Goal: Task Accomplishment & Management: Complete application form

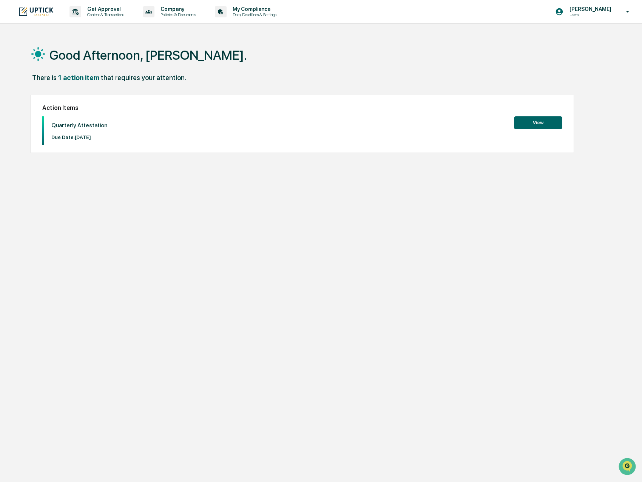
click at [532, 126] on button "View" at bounding box center [538, 122] width 48 height 13
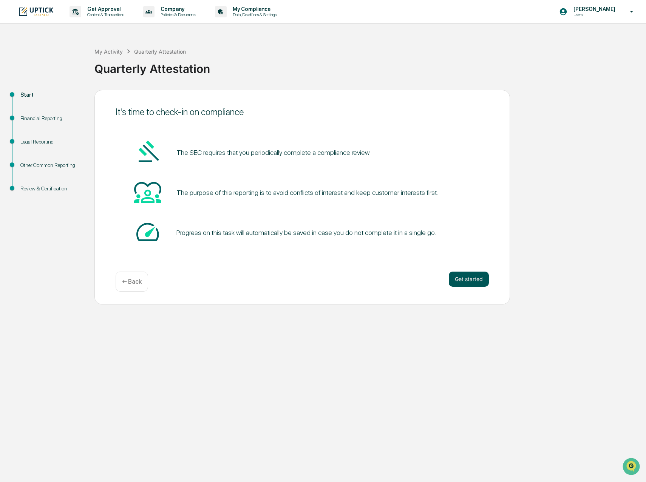
click at [458, 283] on button "Get started" at bounding box center [469, 279] width 40 height 15
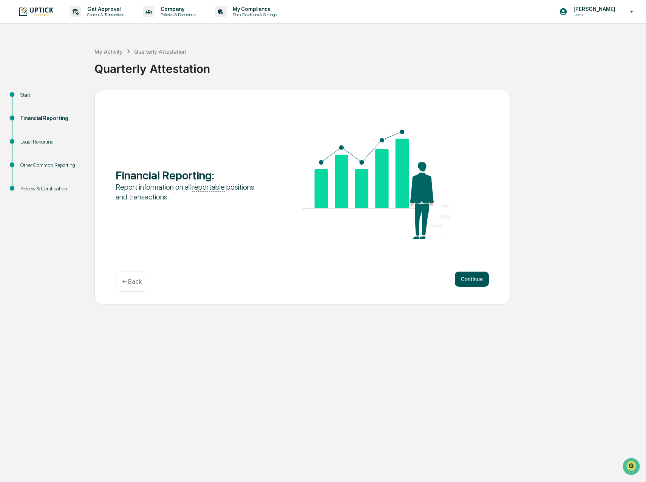
click at [474, 280] on button "Continue" at bounding box center [472, 279] width 34 height 15
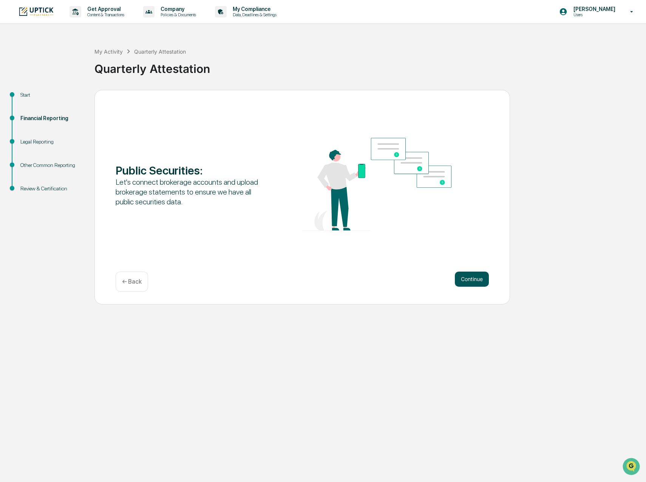
click at [467, 280] on button "Continue" at bounding box center [472, 279] width 34 height 15
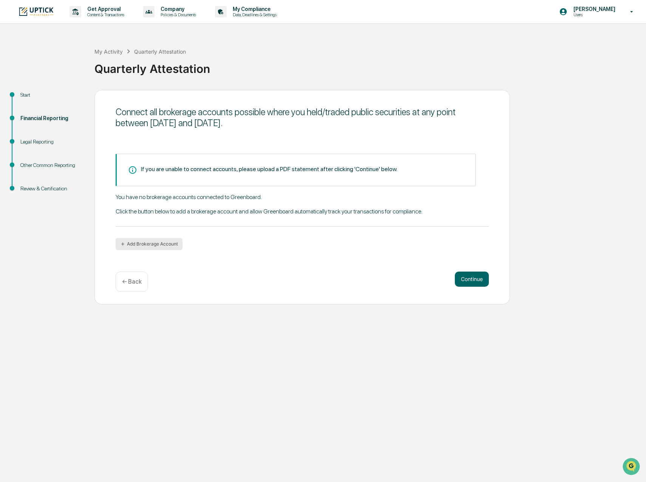
click at [165, 244] on button "Add Brokerage Account" at bounding box center [149, 244] width 67 height 12
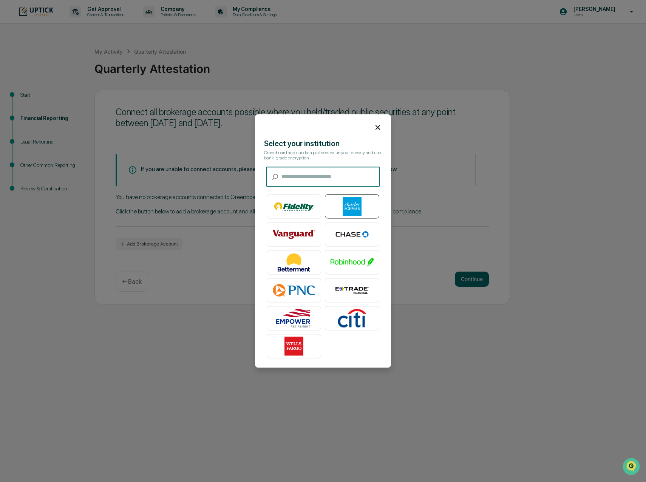
click at [374, 204] on div at bounding box center [352, 206] width 54 height 24
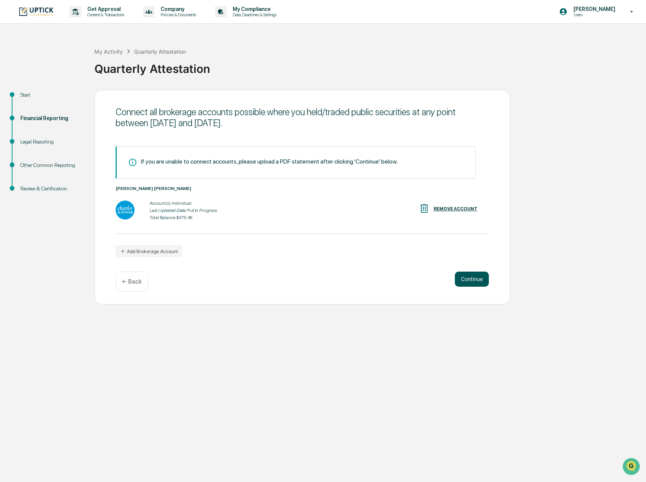
click at [466, 282] on button "Continue" at bounding box center [472, 279] width 34 height 15
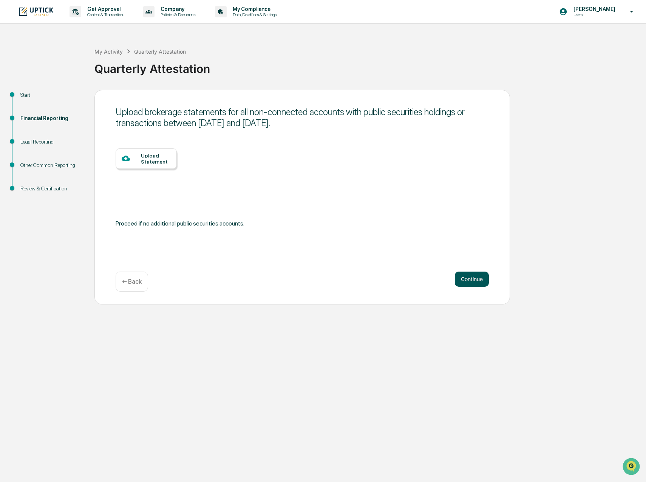
click at [466, 282] on button "Continue" at bounding box center [472, 279] width 34 height 15
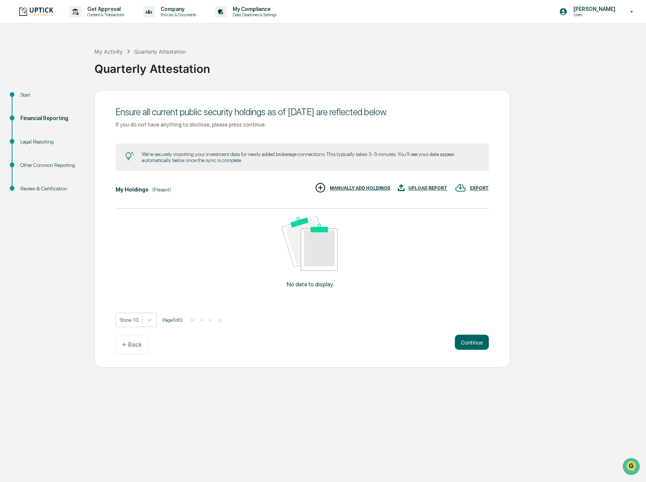
click at [131, 349] on div "← Back" at bounding box center [132, 345] width 32 height 20
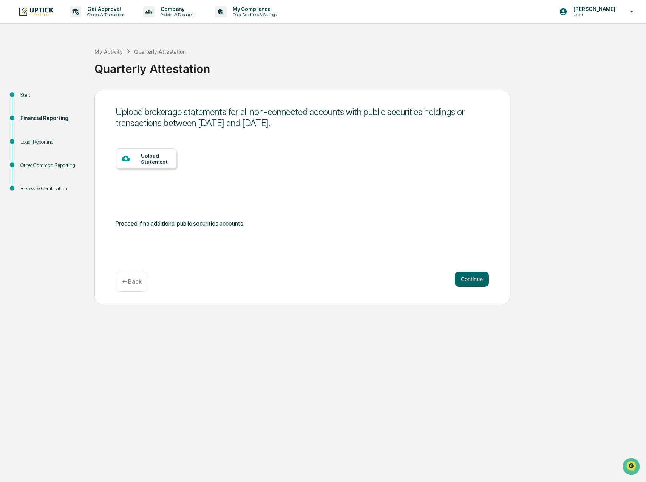
click at [139, 282] on p "← Back" at bounding box center [132, 281] width 20 height 7
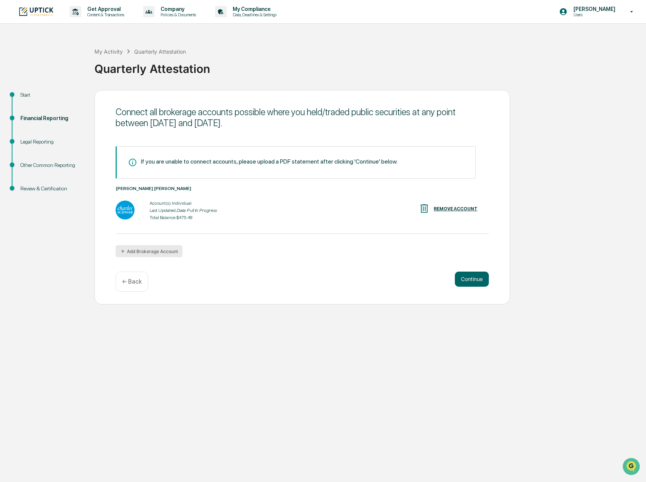
click at [156, 251] on button "Add Brokerage Account" at bounding box center [149, 251] width 67 height 12
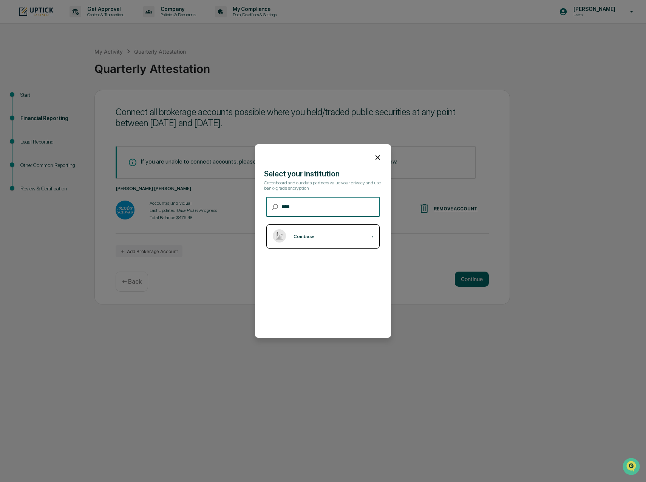
type input "****"
click at [312, 236] on div "Coinbase ›" at bounding box center [322, 236] width 113 height 24
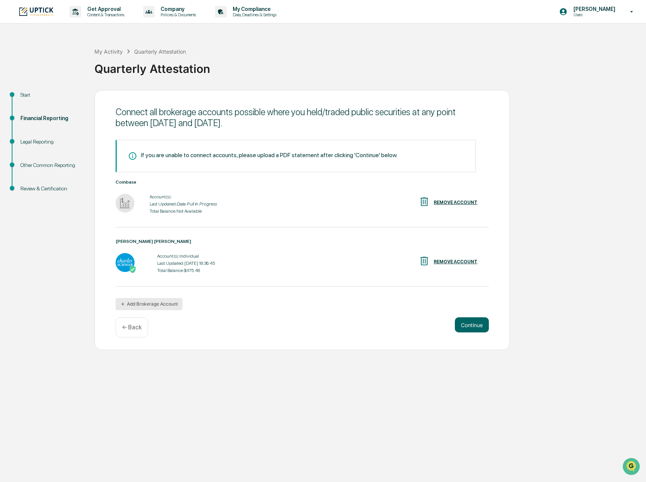
click at [157, 307] on button "Add Brokerage Account" at bounding box center [149, 304] width 67 height 12
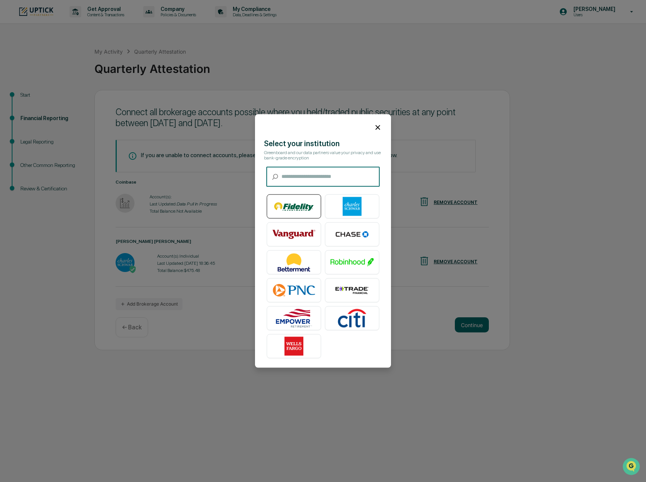
click at [299, 204] on img at bounding box center [293, 206] width 43 height 19
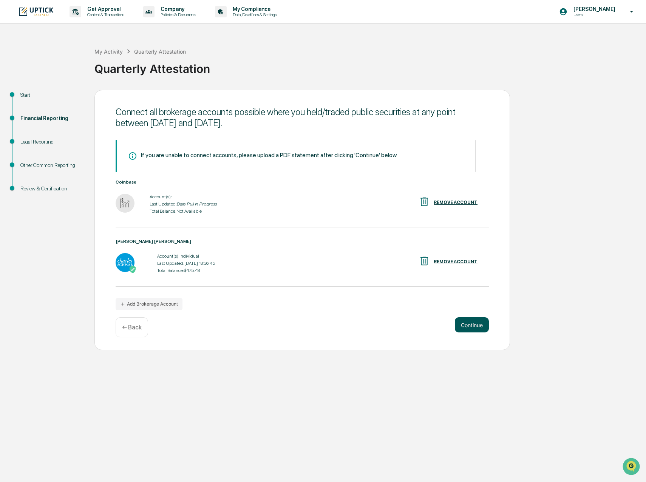
click at [470, 327] on button "Continue" at bounding box center [472, 324] width 34 height 15
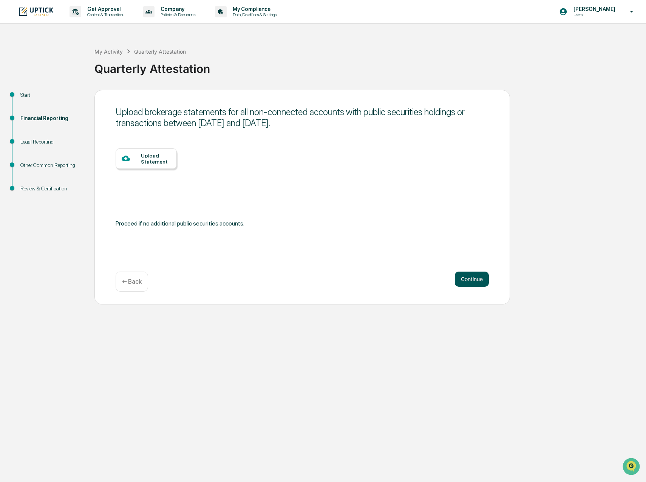
click at [481, 277] on button "Continue" at bounding box center [472, 279] width 34 height 15
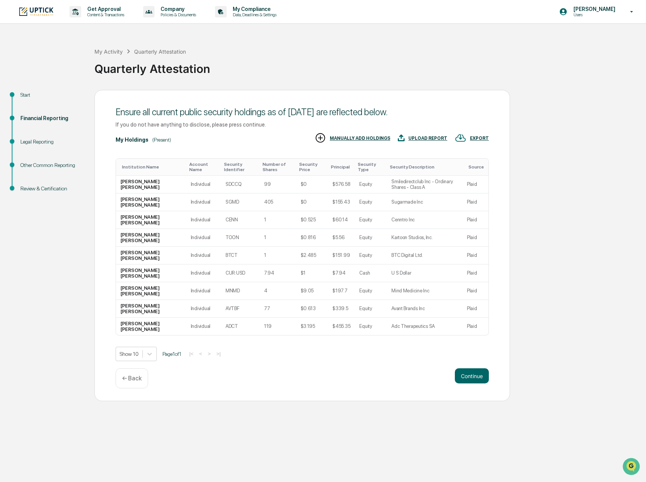
click at [143, 378] on div "← Back" at bounding box center [132, 378] width 32 height 20
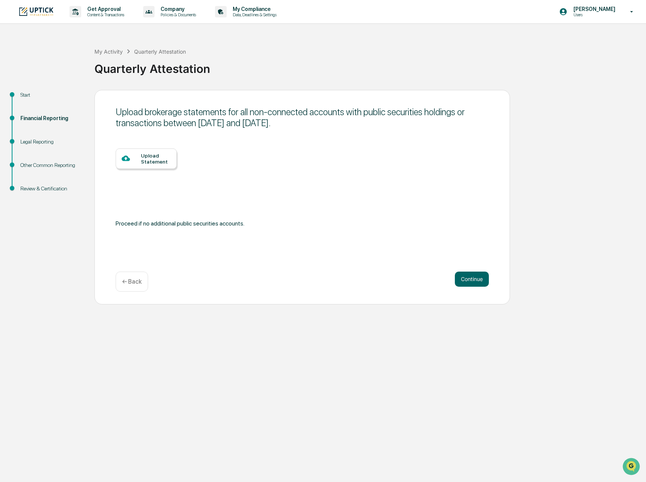
click at [136, 285] on p "← Back" at bounding box center [132, 281] width 20 height 7
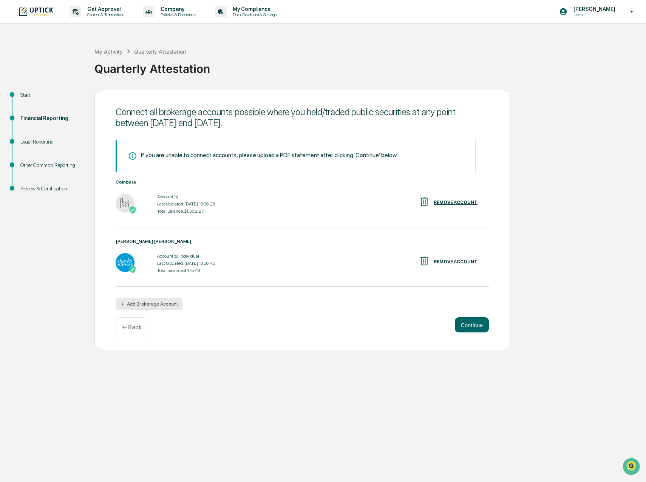
click at [154, 300] on button "Add Brokerage Account" at bounding box center [149, 304] width 67 height 12
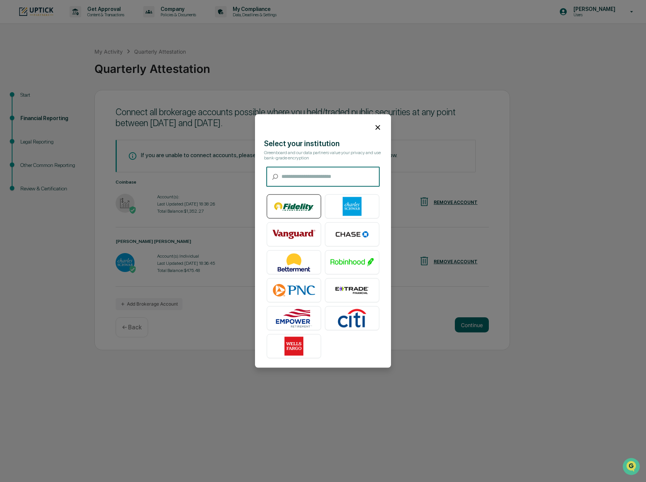
click at [293, 198] on img at bounding box center [293, 206] width 43 height 19
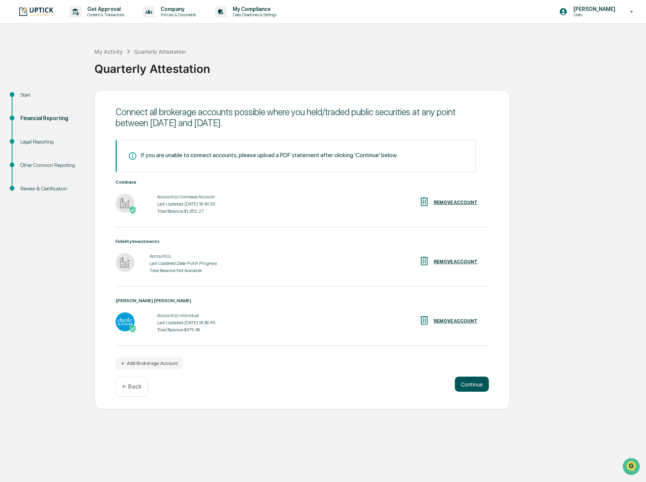
click at [469, 388] on button "Continue" at bounding box center [472, 384] width 34 height 15
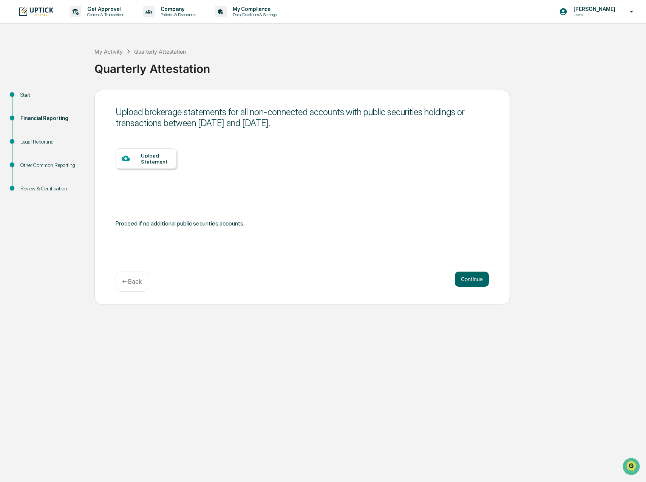
click at [134, 285] on div "← Back" at bounding box center [132, 282] width 32 height 20
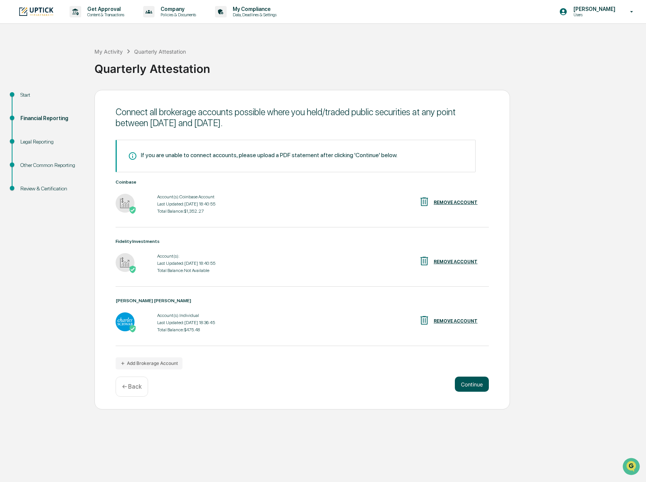
click at [459, 378] on button "Continue" at bounding box center [472, 384] width 34 height 15
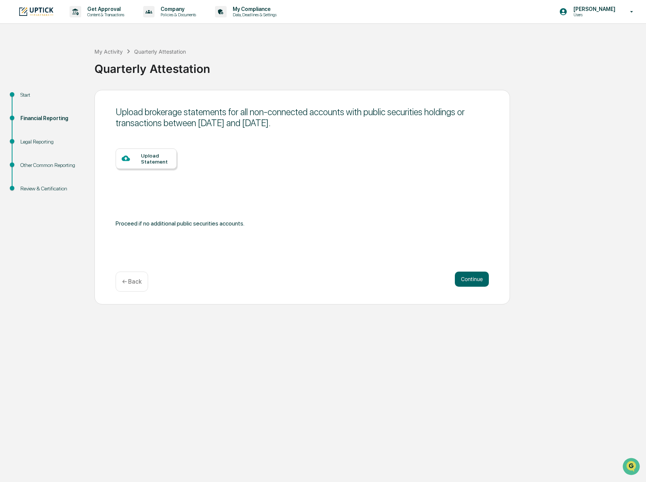
click at [139, 281] on p "← Back" at bounding box center [132, 281] width 20 height 7
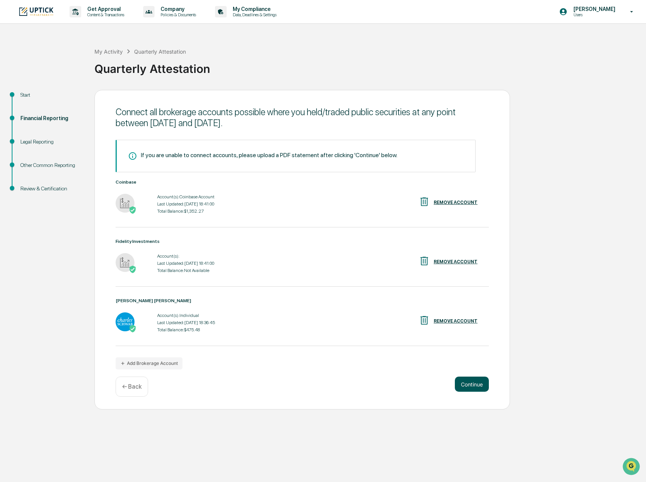
click at [461, 377] on button "Continue" at bounding box center [472, 384] width 34 height 15
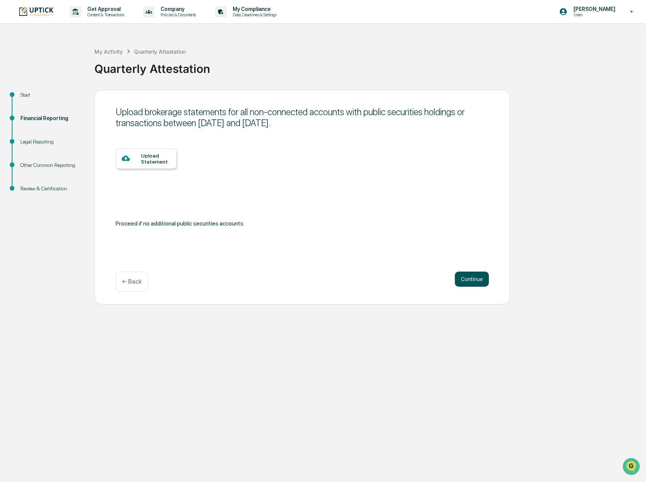
click at [465, 282] on button "Continue" at bounding box center [472, 279] width 34 height 15
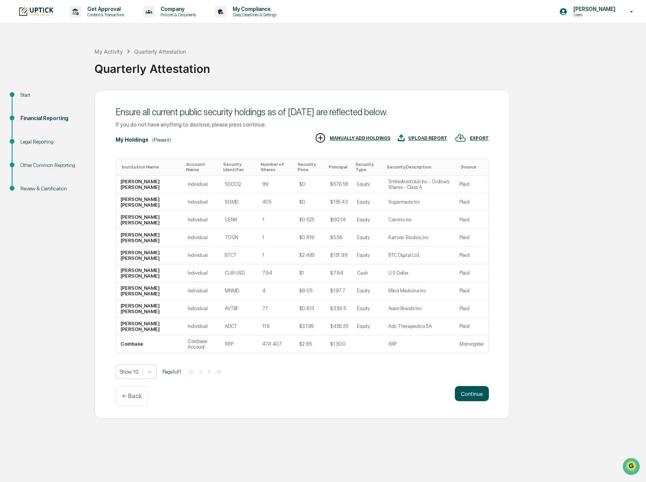
click at [476, 393] on button "Continue" at bounding box center [472, 393] width 34 height 15
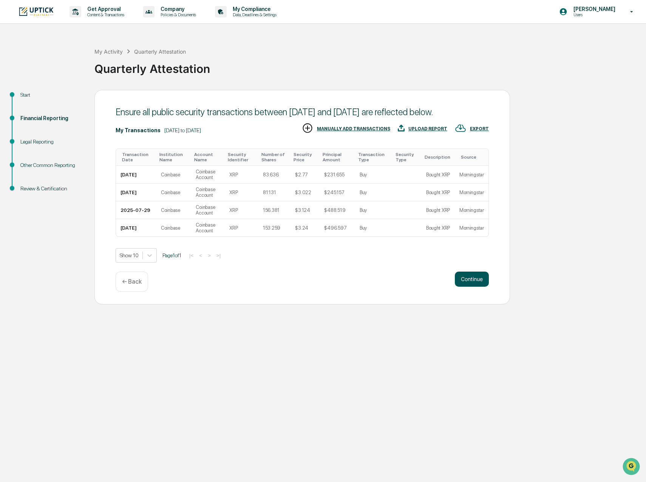
click at [472, 287] on button "Continue" at bounding box center [472, 279] width 34 height 15
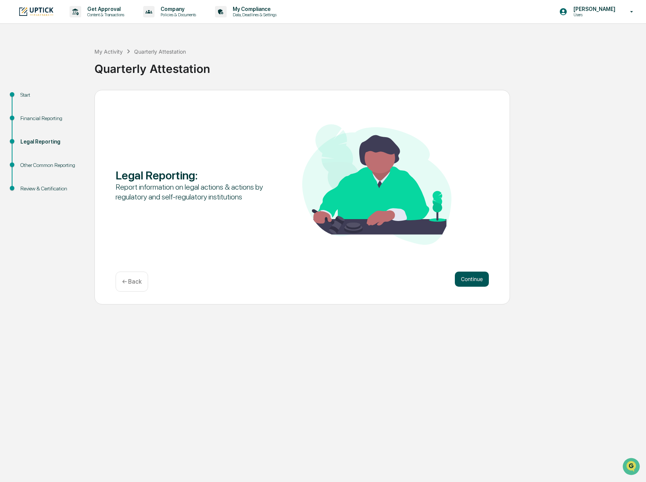
click at [471, 279] on button "Continue" at bounding box center [472, 279] width 34 height 15
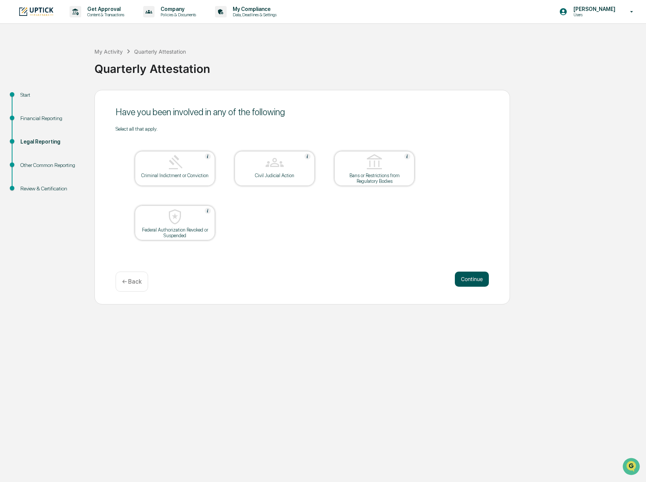
click at [481, 279] on button "Continue" at bounding box center [472, 279] width 34 height 15
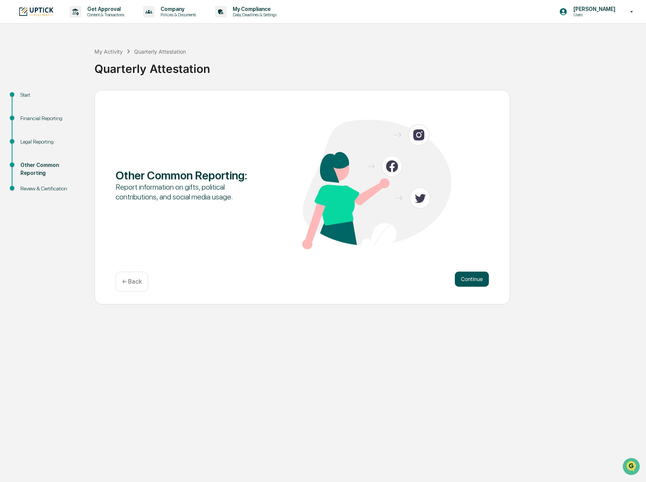
click at [479, 279] on button "Continue" at bounding box center [472, 279] width 34 height 15
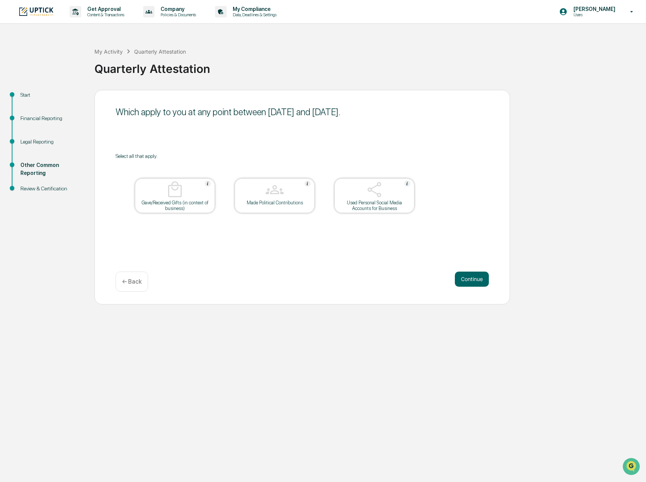
click at [479, 279] on button "Continue" at bounding box center [472, 279] width 34 height 15
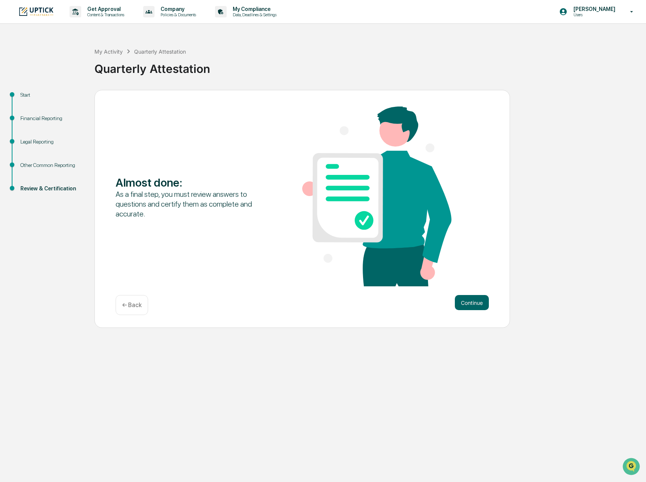
click at [479, 282] on div "Almost done : As a final step, you must review answers to questions and certify…" at bounding box center [302, 196] width 373 height 181
click at [475, 295] on div "Almost done : As a final step, you must review answers to questions and certify…" at bounding box center [301, 209] width 415 height 238
click at [473, 305] on button "Continue" at bounding box center [472, 302] width 34 height 15
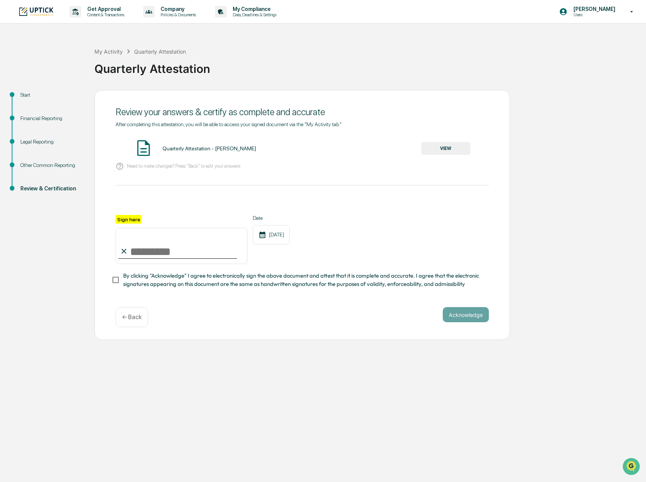
click at [142, 245] on input "Sign here" at bounding box center [182, 246] width 132 height 36
click at [133, 217] on label "Sign here" at bounding box center [129, 219] width 26 height 9
click at [133, 228] on input "Sign here" at bounding box center [182, 246] width 132 height 36
click at [156, 261] on input "Sign here" at bounding box center [182, 246] width 132 height 36
type input "**********"
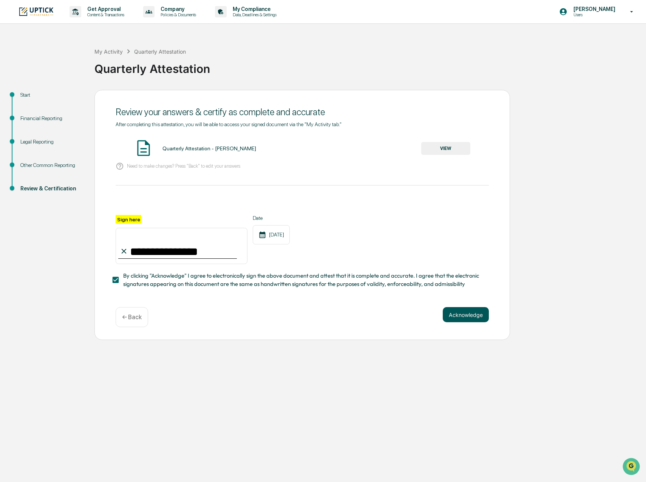
click at [469, 311] on button "Acknowledge" at bounding box center [466, 314] width 46 height 15
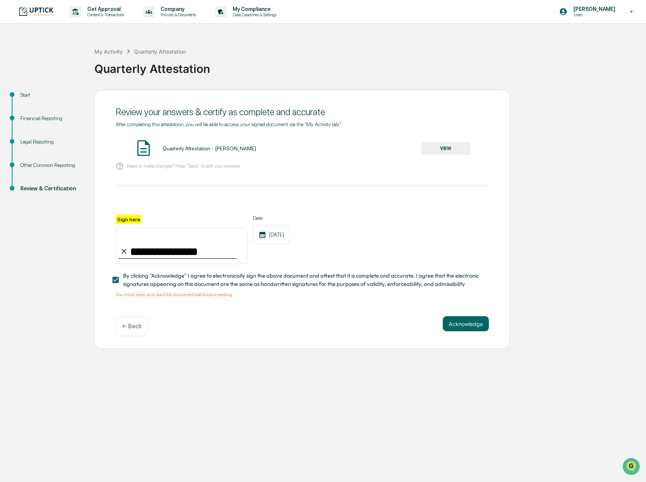
click at [437, 147] on button "VIEW" at bounding box center [445, 148] width 49 height 13
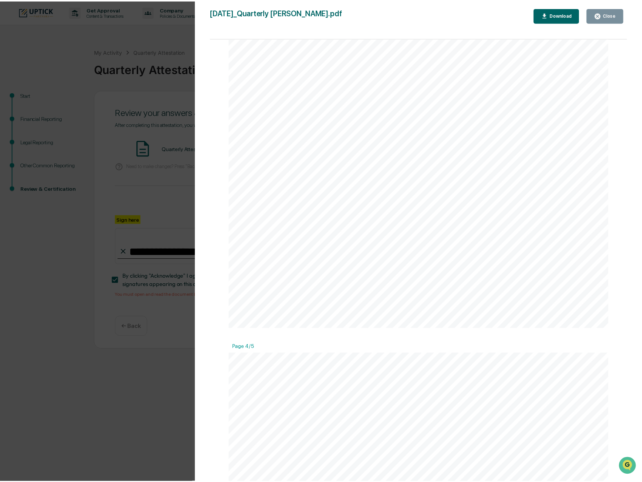
scroll to position [1737, 0]
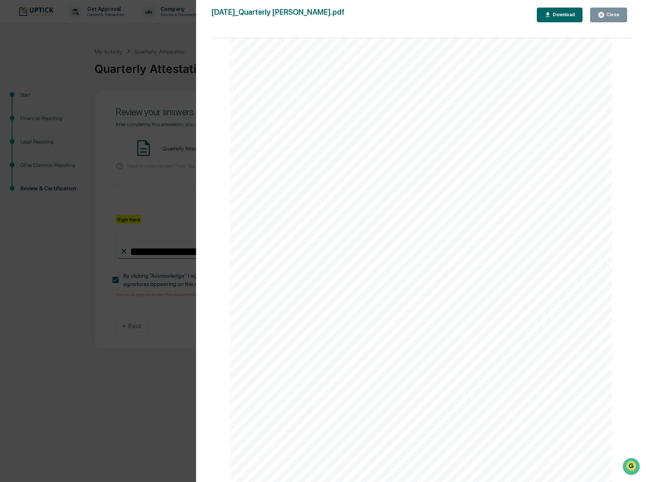
click at [155, 384] on div "Version History [DATE] 06:41 PM [PERSON_NAME] [DATE]_Quarterly Attestation_Mich…" at bounding box center [323, 241] width 646 height 482
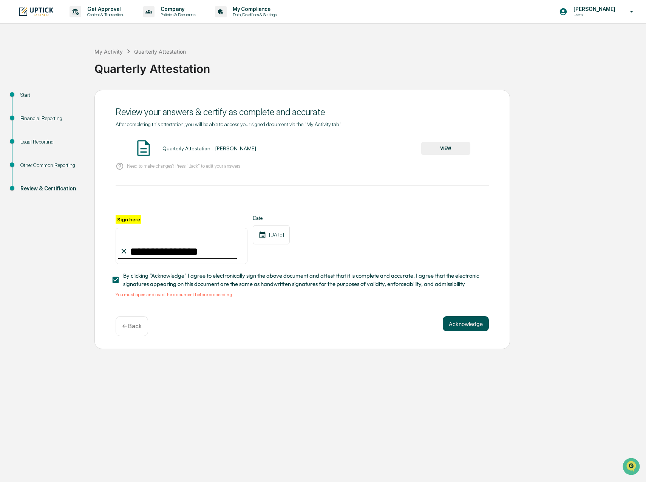
click at [482, 322] on button "Acknowledge" at bounding box center [466, 323] width 46 height 15
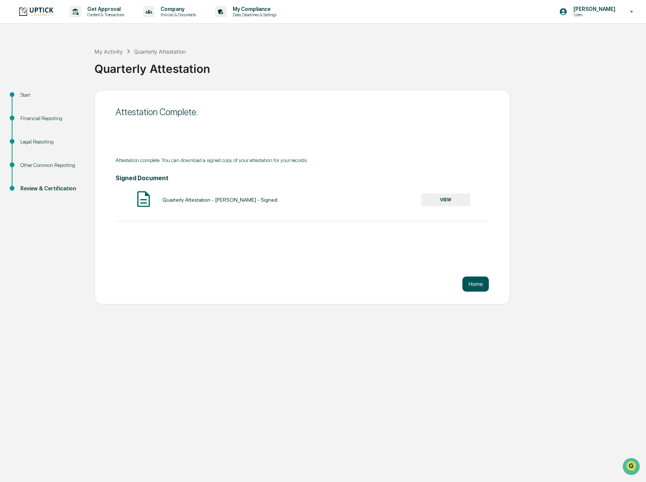
click at [480, 288] on button "Home" at bounding box center [475, 283] width 26 height 15
